Goal: Information Seeking & Learning: Learn about a topic

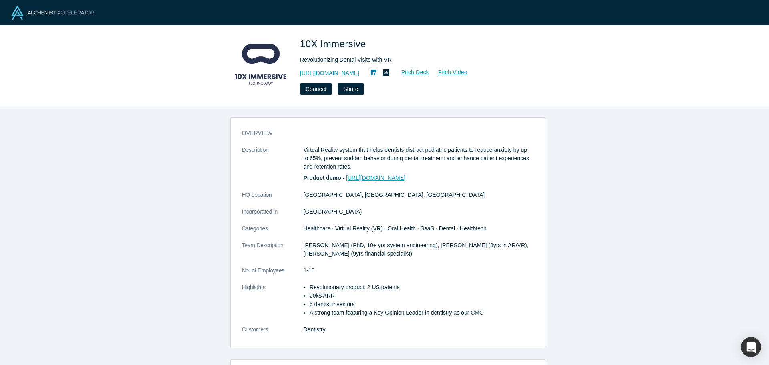
click at [395, 178] on link "[URL][DOMAIN_NAME]" at bounding box center [375, 178] width 59 height 6
drag, startPoint x: 311, startPoint y: 246, endPoint x: 383, endPoint y: 246, distance: 72.5
click at [364, 246] on p "[PERSON_NAME] (PhD, 10+ yrs system engineering), [PERSON_NAME] (8yrs in AR/VR),…" at bounding box center [419, 249] width 230 height 17
click at [400, 247] on p "[PERSON_NAME] (PhD, 10+ yrs system engineering), [PERSON_NAME] (8yrs in AR/VR),…" at bounding box center [419, 249] width 230 height 17
drag, startPoint x: 430, startPoint y: 244, endPoint x: 571, endPoint y: 244, distance: 140.6
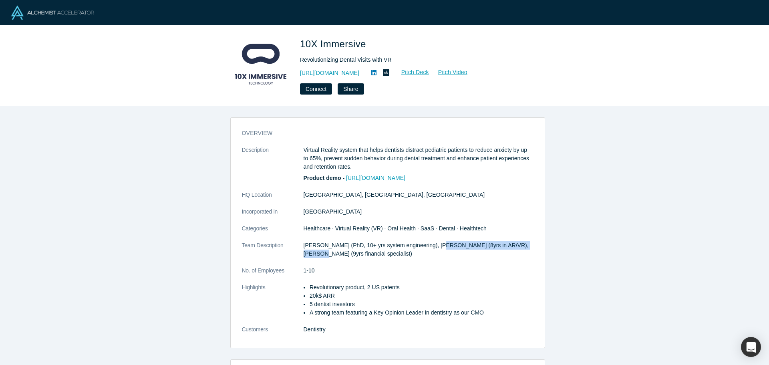
click at [571, 244] on div "overview Description Virtual Reality system that helps dentists distract pediat…" at bounding box center [387, 238] width 775 height 265
click at [453, 250] on p "[PERSON_NAME] (PhD, 10+ yrs system engineering), [PERSON_NAME] (8yrs in AR/VR),…" at bounding box center [419, 249] width 230 height 17
drag, startPoint x: 320, startPoint y: 253, endPoint x: 431, endPoint y: 253, distance: 111.4
click at [429, 253] on p "[PERSON_NAME] (PhD, 10+ yrs system engineering), [PERSON_NAME] (8yrs in AR/VR),…" at bounding box center [419, 249] width 230 height 17
click at [446, 254] on p "[PERSON_NAME] (PhD, 10+ yrs system engineering), [PERSON_NAME] (8yrs in AR/VR),…" at bounding box center [419, 249] width 230 height 17
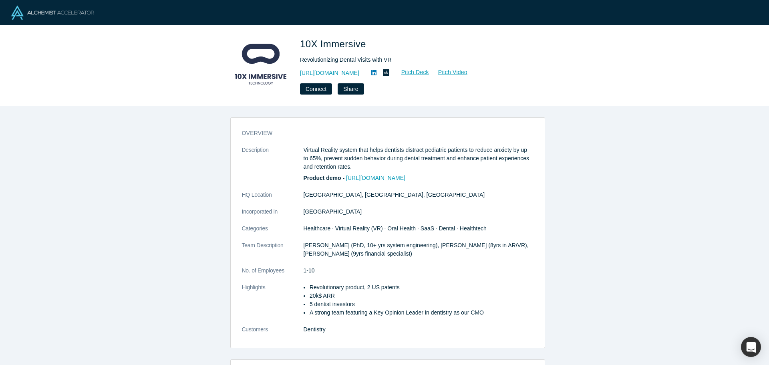
click at [332, 313] on li "A strong team featuring a Key Opinion Leader in dentistry as our CMO" at bounding box center [422, 313] width 224 height 8
click at [438, 292] on li "20k$ ARR" at bounding box center [422, 296] width 224 height 8
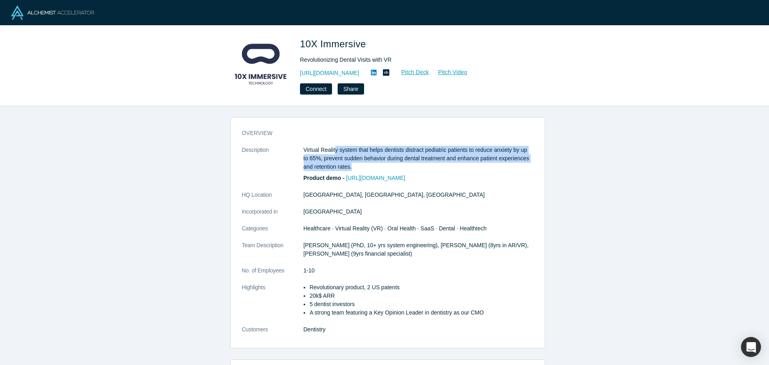
drag, startPoint x: 333, startPoint y: 149, endPoint x: 385, endPoint y: 157, distance: 53.0
click at [466, 163] on p "Virtual Reality system that helps dentists distract pediatric patients to reduc…" at bounding box center [419, 158] width 230 height 25
click at [381, 156] on p "Virtual Reality system that helps dentists distract pediatric patients to reduc…" at bounding box center [419, 158] width 230 height 25
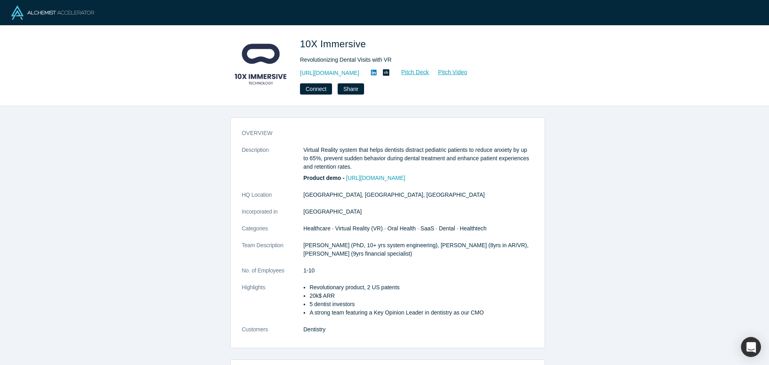
click at [352, 203] on dl "Description Virtual Reality system that helps dentists distract pediatric patie…" at bounding box center [388, 244] width 292 height 196
click at [430, 72] on link "Pitch Deck" at bounding box center [411, 72] width 37 height 9
click at [333, 294] on li "20k$ ARR" at bounding box center [422, 296] width 224 height 8
click at [330, 296] on li "20k$ ARR" at bounding box center [422, 296] width 224 height 8
drag, startPoint x: 332, startPoint y: 296, endPoint x: 304, endPoint y: 294, distance: 27.7
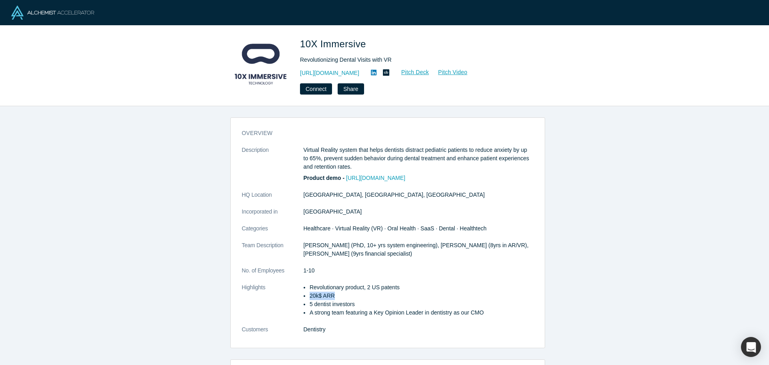
click at [304, 294] on ul "Revolutionary product, 2 US patents 20k$ ARR 5 dentist investors A strong team …" at bounding box center [419, 300] width 230 height 34
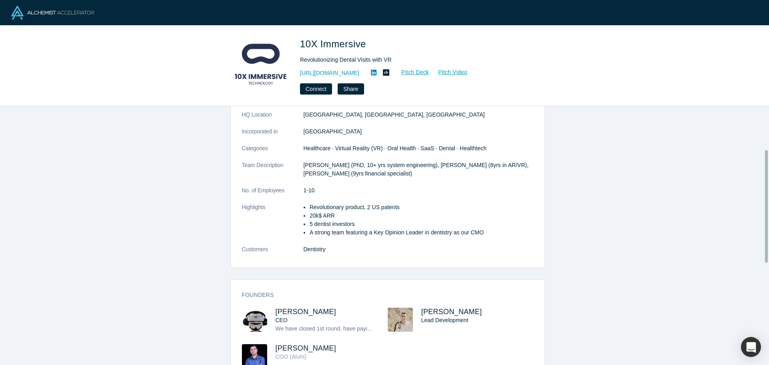
scroll to position [133, 0]
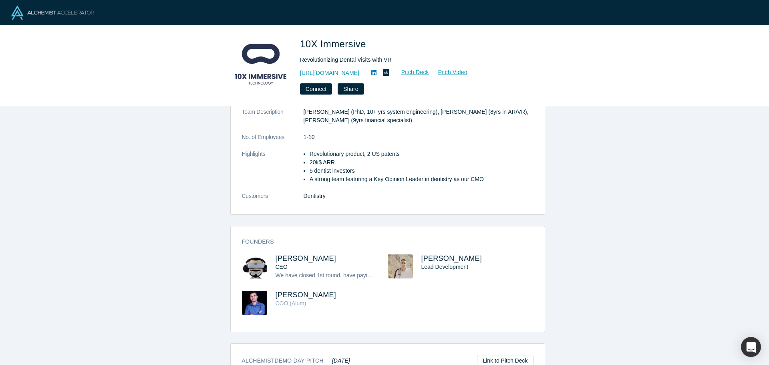
click at [494, 279] on div "[PERSON_NAME] Lead Development" at bounding box center [478, 266] width 112 height 25
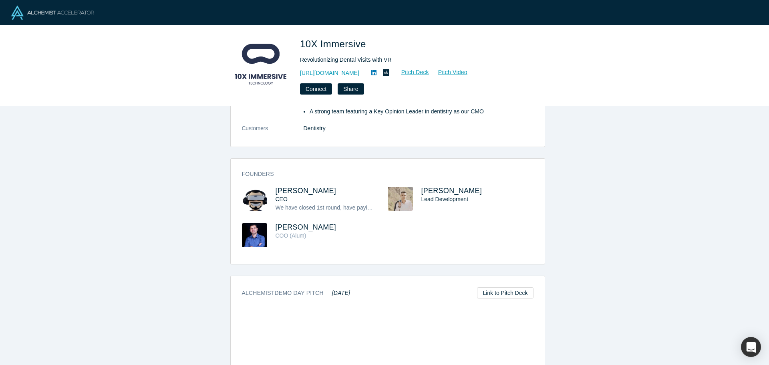
scroll to position [335, 0]
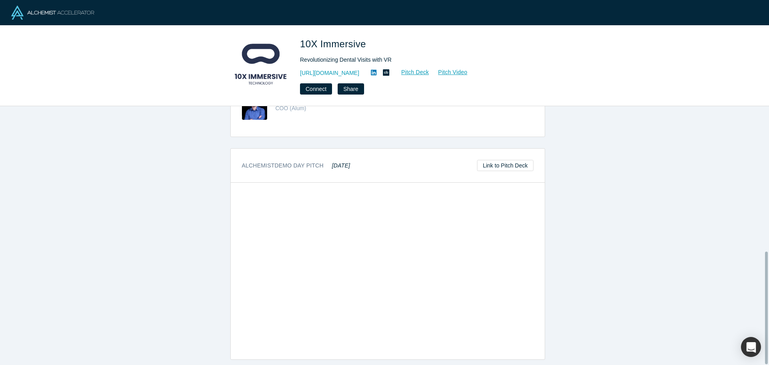
click at [592, 224] on div "overview Description Virtual Reality system that helps dentists distract pediat…" at bounding box center [387, 238] width 775 height 265
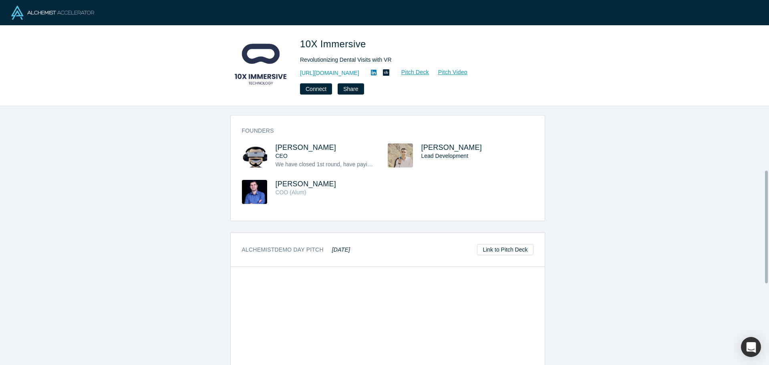
scroll to position [147, 0]
